Goal: Task Accomplishment & Management: Manage account settings

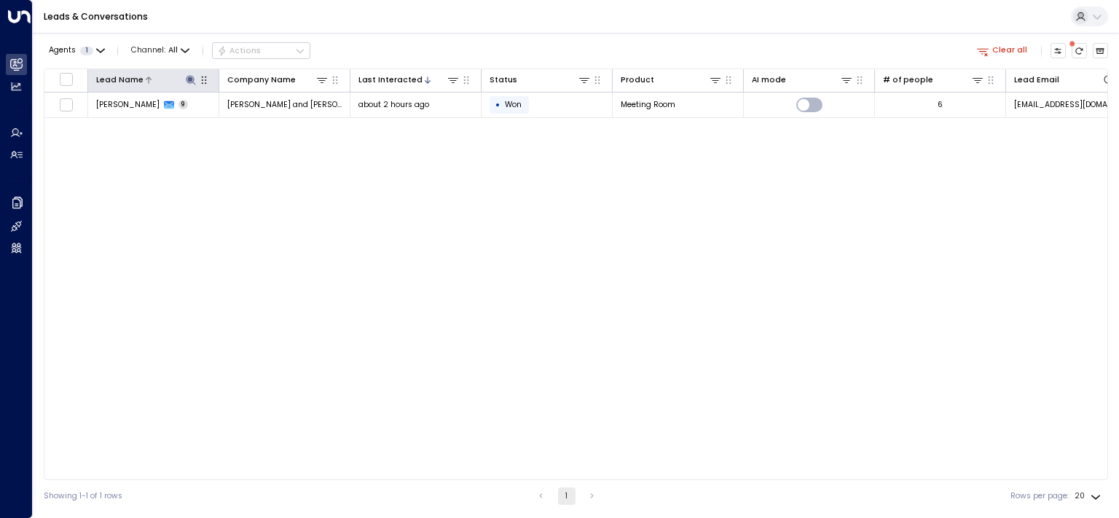
click at [192, 79] on icon at bounding box center [190, 79] width 9 height 9
click at [257, 122] on icon "button" at bounding box center [256, 121] width 9 height 9
click at [286, 290] on div "Lead Name Company Name Last Interacted Status Product AI mode # of people Lead …" at bounding box center [576, 275] width 1065 height 412
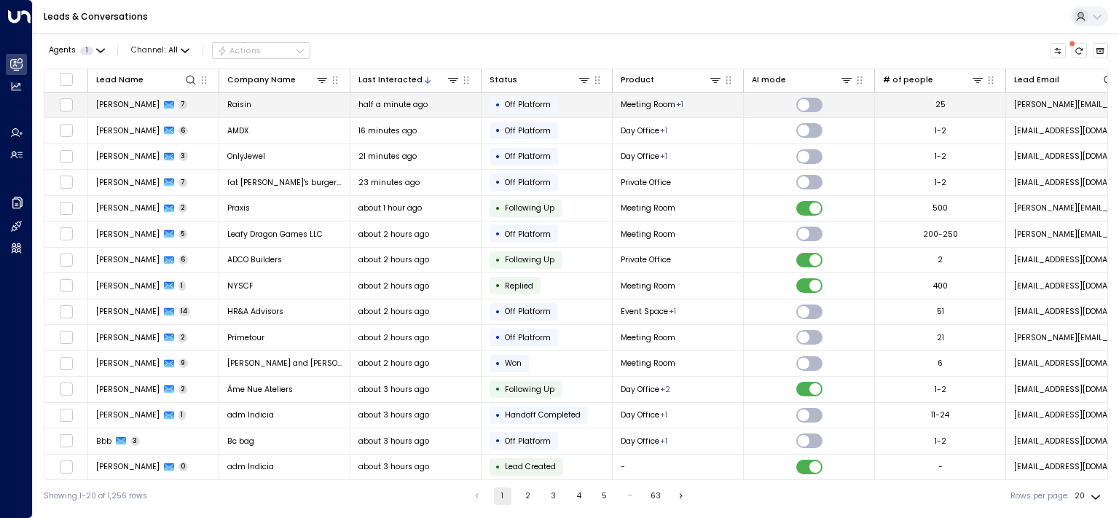
click at [127, 106] on span "[PERSON_NAME]" at bounding box center [127, 104] width 63 height 11
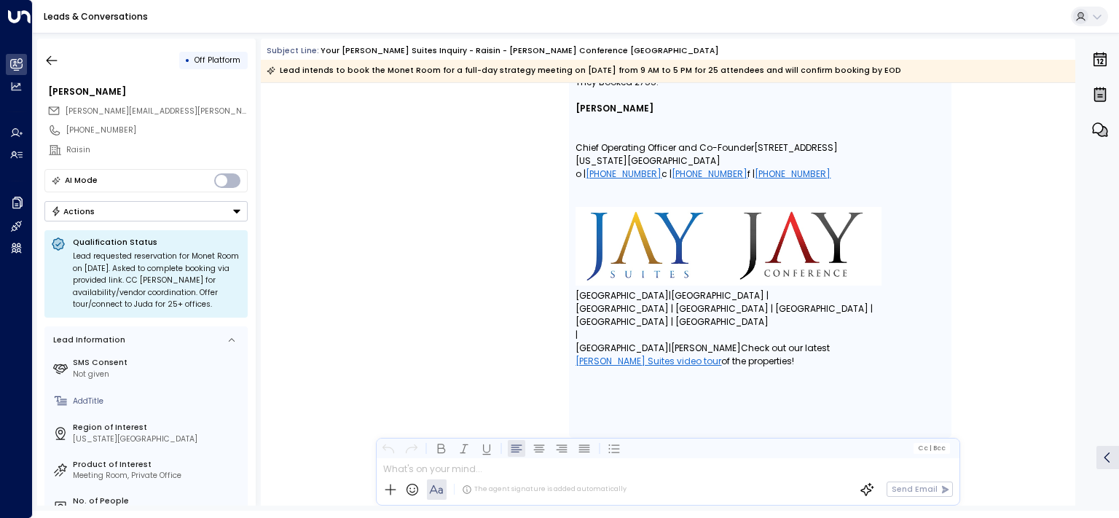
click at [136, 211] on button "Actions" at bounding box center [145, 211] width 203 height 20
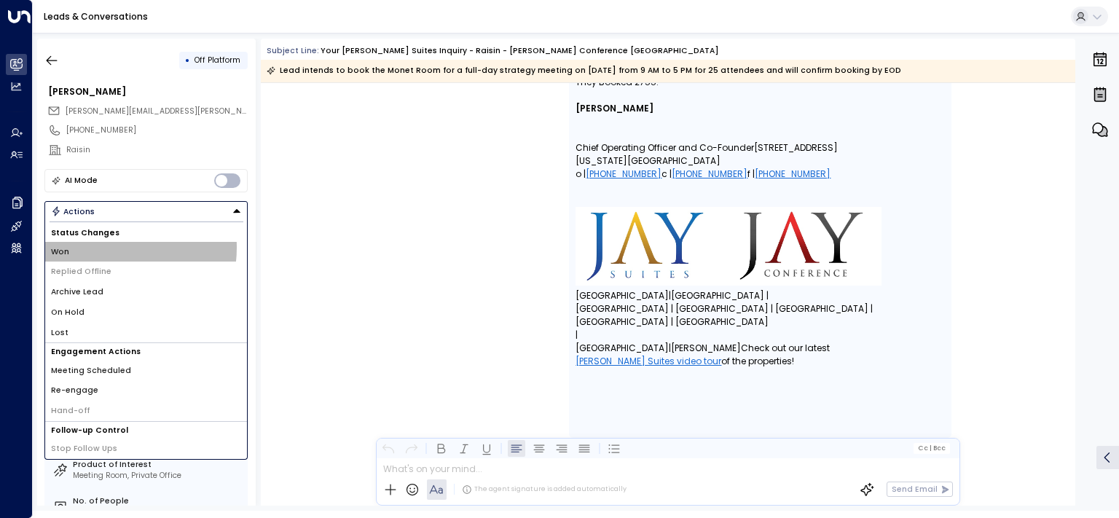
click at [108, 246] on li "Won" at bounding box center [146, 252] width 202 height 20
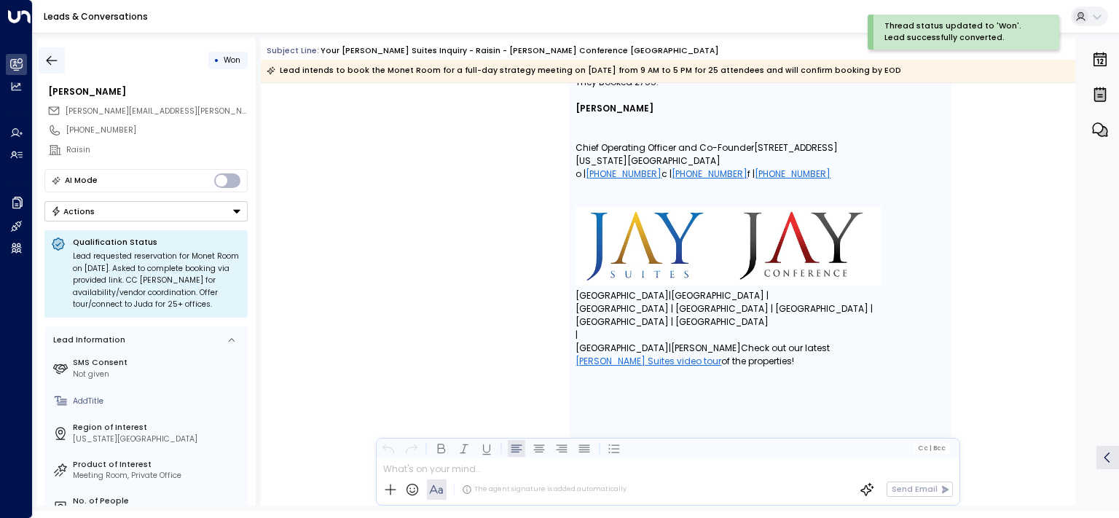
click at [49, 59] on icon "button" at bounding box center [51, 60] width 15 height 15
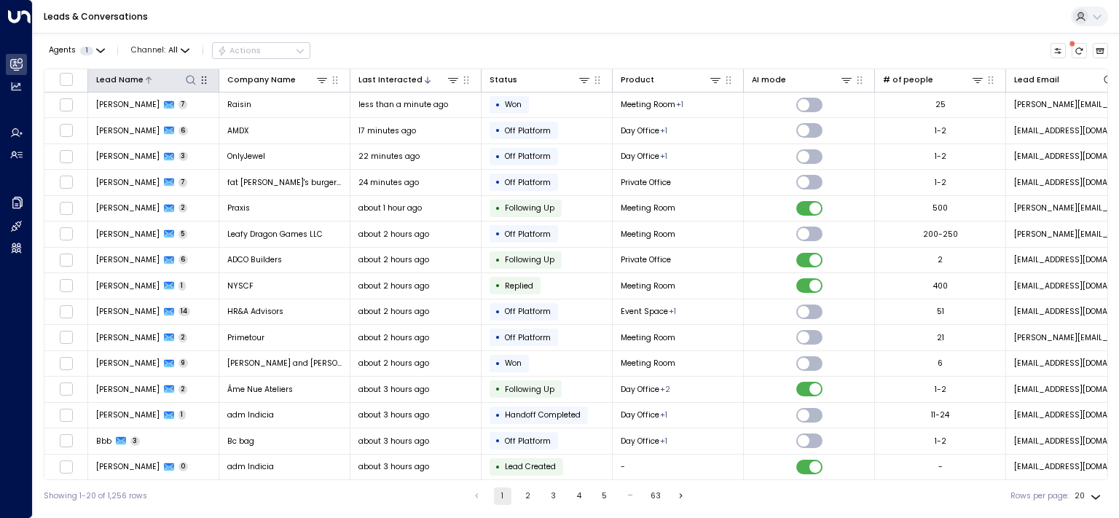
click at [190, 80] on icon at bounding box center [191, 80] width 12 height 12
type input "****"
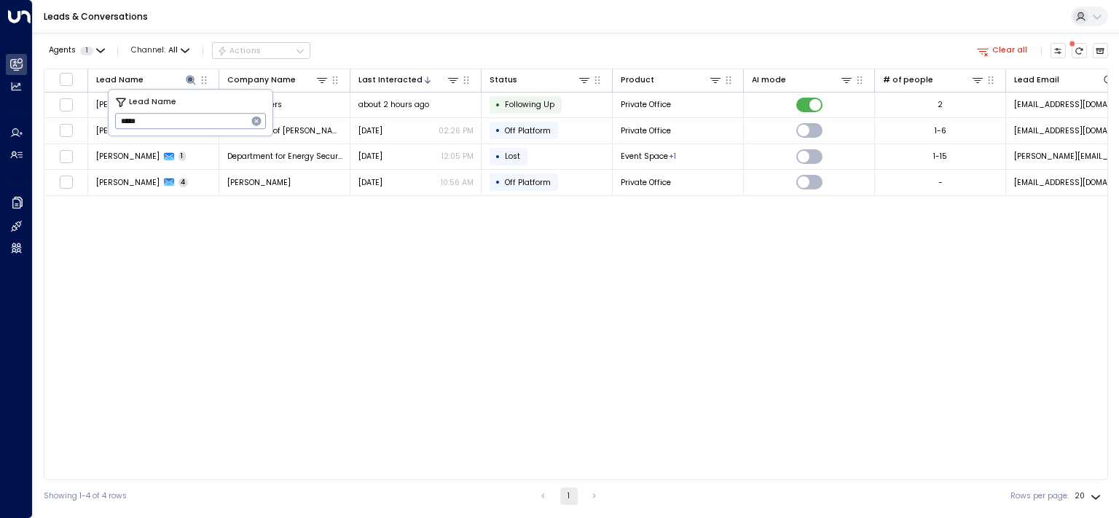
click at [577, 308] on div "Lead Name Company Name Last Interacted Status Product AI mode # of people Lead …" at bounding box center [576, 275] width 1065 height 412
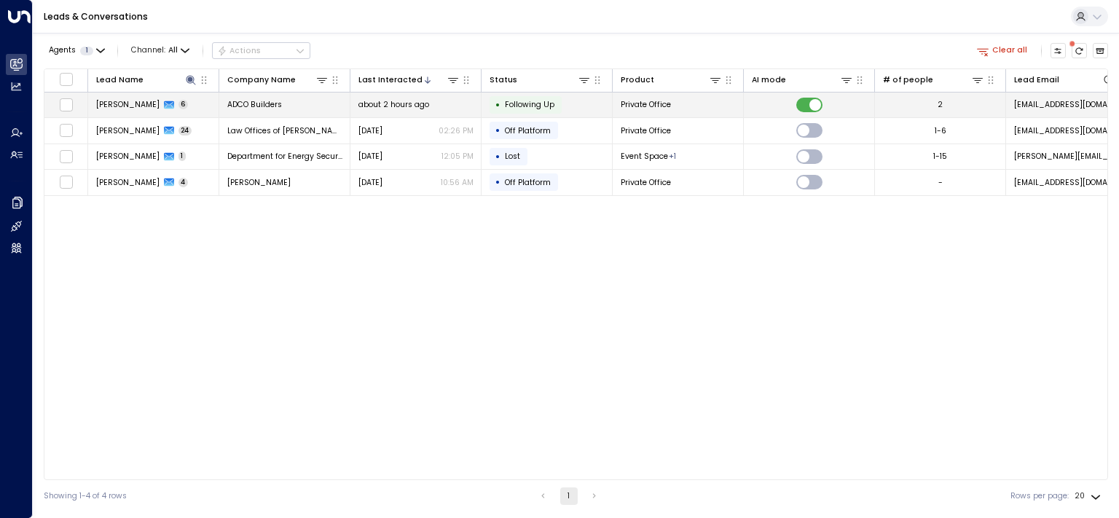
click at [130, 107] on span "[PERSON_NAME]" at bounding box center [127, 104] width 63 height 11
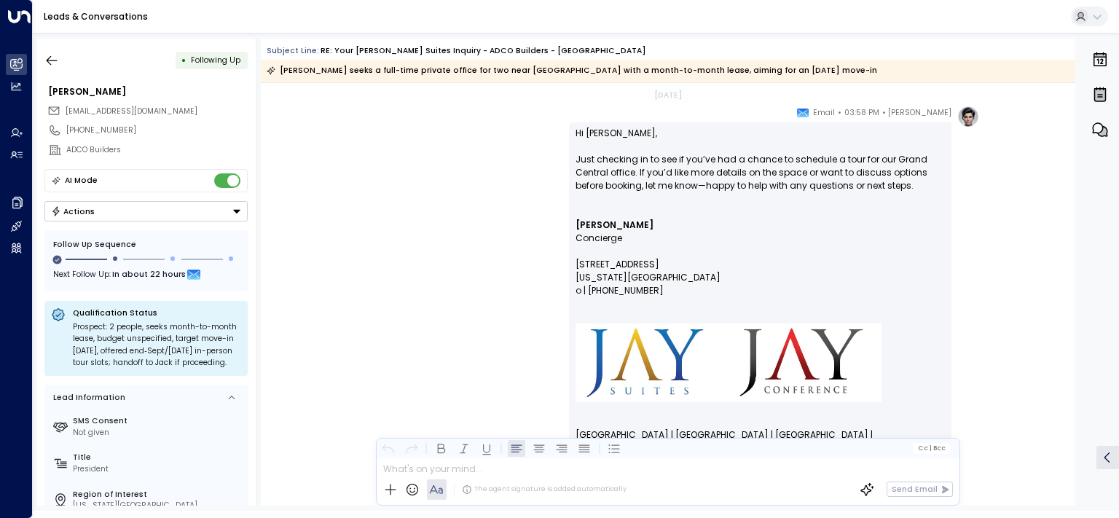
scroll to position [2892, 0]
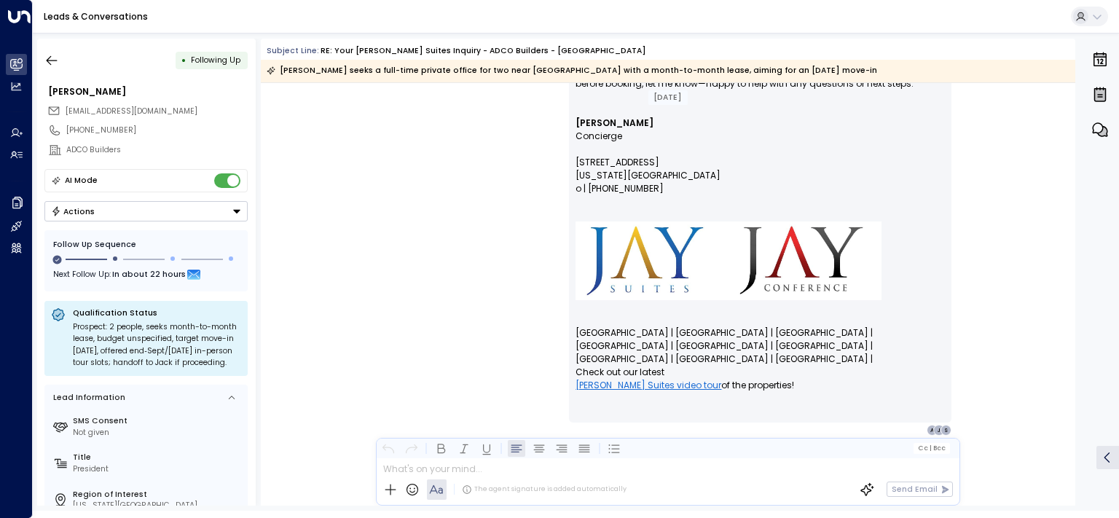
click at [450, 477] on div "The agent signature is added automatically Send Email" at bounding box center [669, 489] width 584 height 31
click at [459, 473] on div at bounding box center [668, 466] width 582 height 17
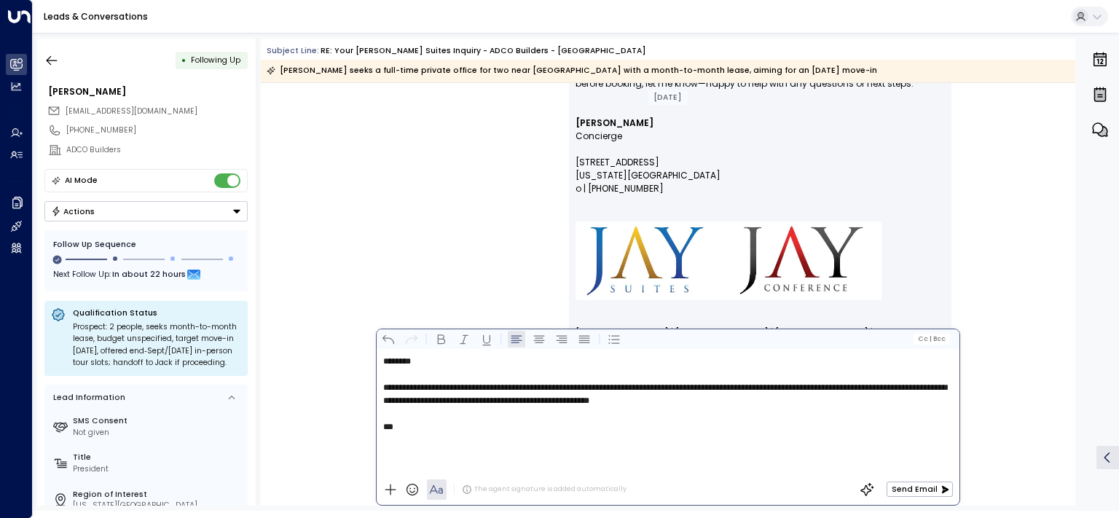
click at [906, 482] on div "Send Email" at bounding box center [902, 490] width 103 height 22
click at [906, 482] on button "Send Email" at bounding box center [920, 489] width 66 height 15
click at [910, 491] on div "Send Email" at bounding box center [898, 490] width 112 height 22
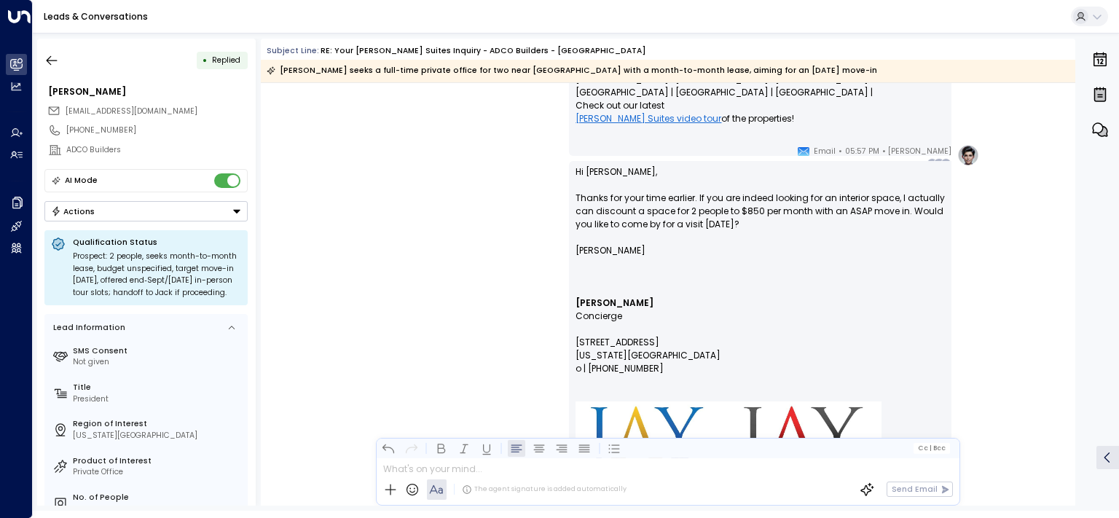
scroll to position [3091, 0]
